Goal: Transaction & Acquisition: Subscribe to service/newsletter

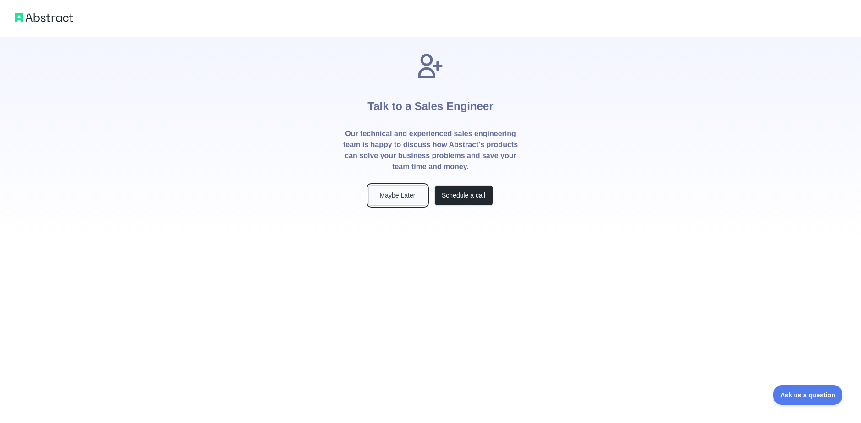
click at [396, 199] on button "Maybe Later" at bounding box center [397, 195] width 59 height 21
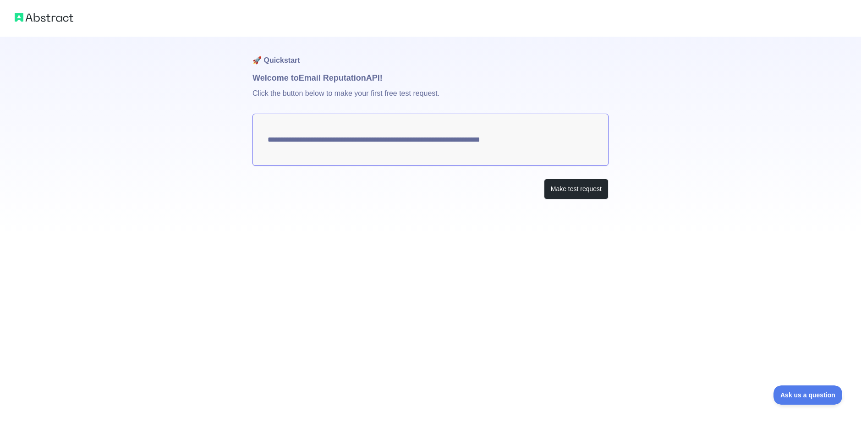
click at [478, 141] on textarea "**********" at bounding box center [430, 140] width 356 height 52
click at [560, 191] on button "Make test request" at bounding box center [576, 189] width 65 height 21
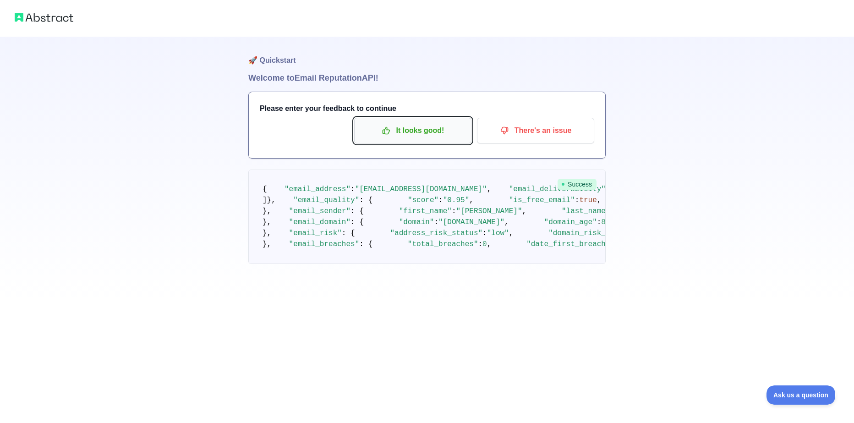
click at [444, 134] on p "It looks good!" at bounding box center [413, 131] width 104 height 16
